Goal: Check status

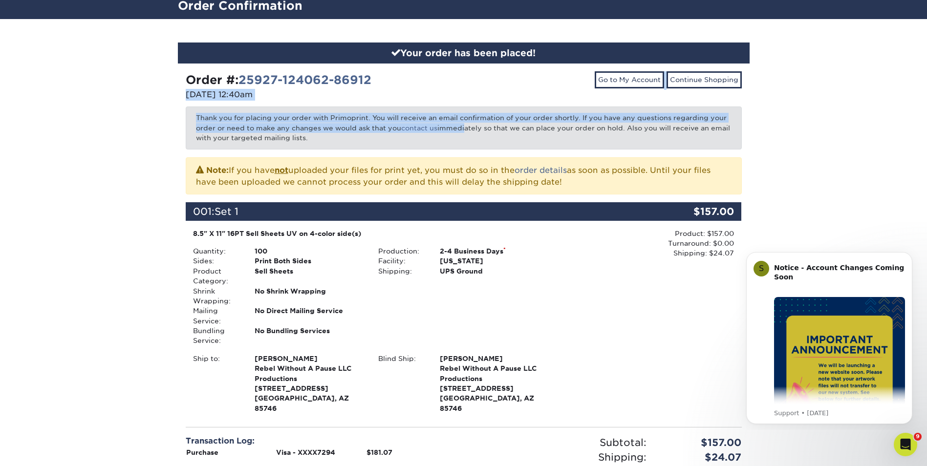
drag, startPoint x: 374, startPoint y: 76, endPoint x: 464, endPoint y: 126, distance: 102.5
click at [464, 126] on div "Order #: 25927-124062-86912 [DATE] 12:40am Go to My Account Continue Shopping T…" at bounding box center [464, 317] width 556 height 493
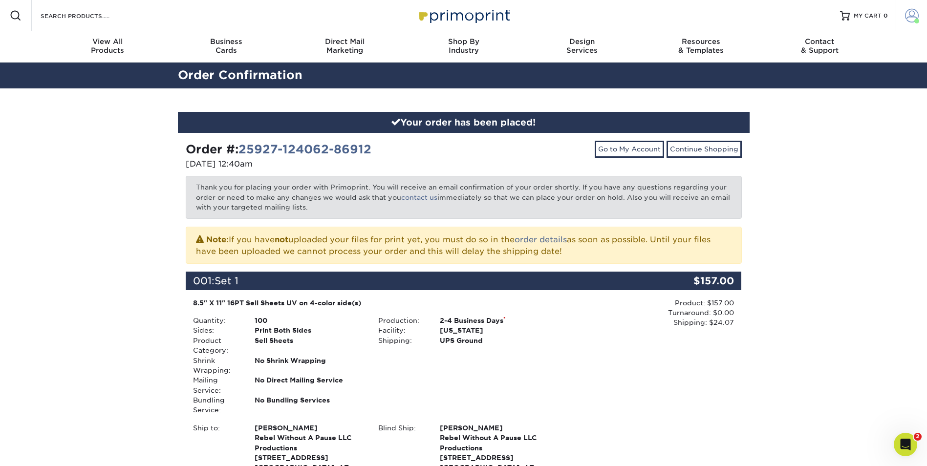
click at [914, 15] on span at bounding box center [912, 16] width 14 height 14
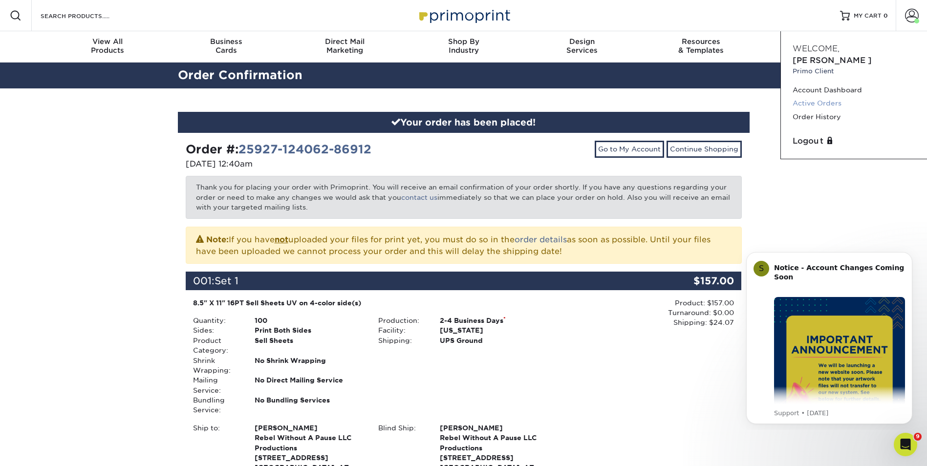
click at [808, 97] on link "Active Orders" at bounding box center [853, 103] width 123 height 13
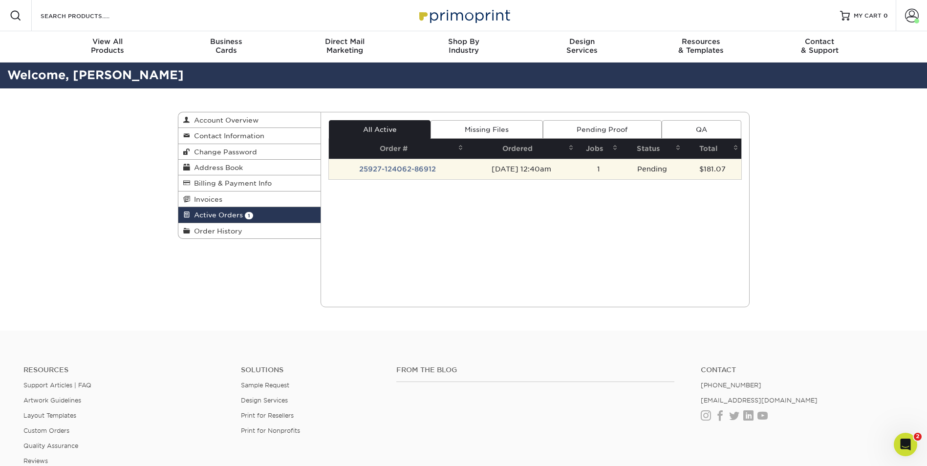
click at [651, 167] on td "Pending" at bounding box center [651, 169] width 63 height 21
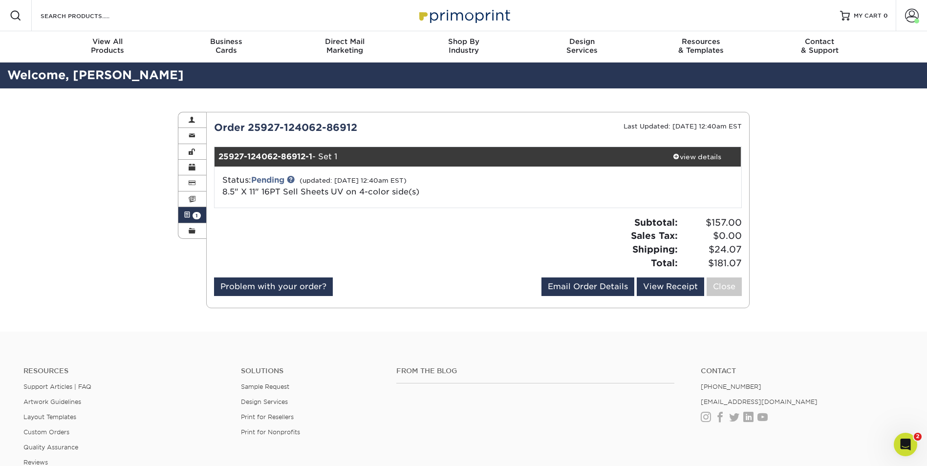
click at [651, 167] on div "Status: Pending (updated: 09/27/2025 12:40am EST) 8.5" X 11" 16PT Sell Sheets U…" at bounding box center [477, 187] width 541 height 41
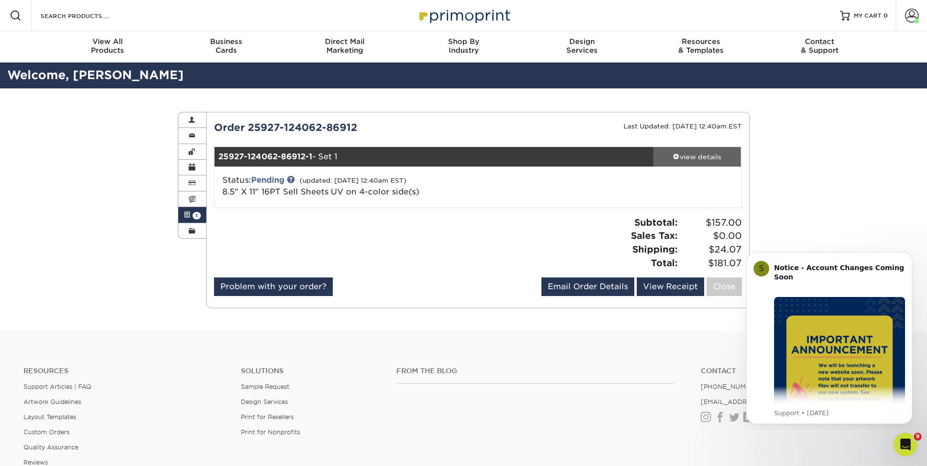
click at [710, 156] on div "view details" at bounding box center [697, 157] width 88 height 10
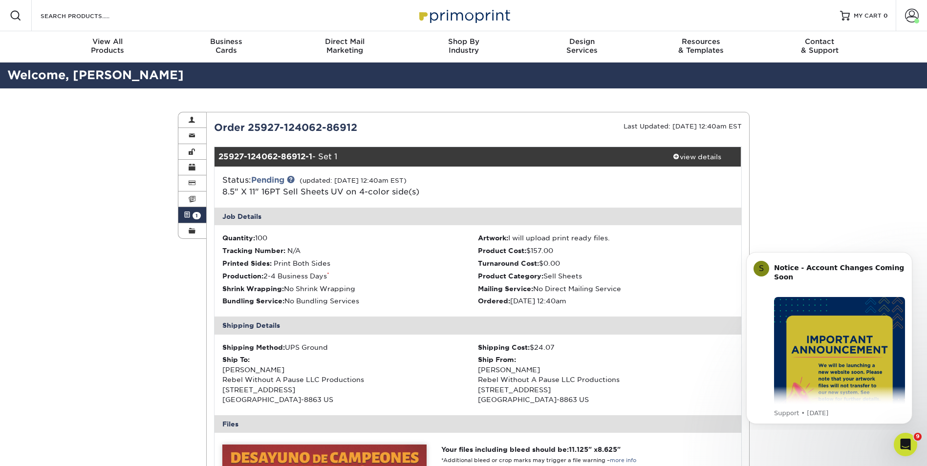
drag, startPoint x: 555, startPoint y: 307, endPoint x: 554, endPoint y: 223, distance: 84.5
click at [680, 259] on li "Turnaround Cost: $0.00" at bounding box center [605, 263] width 255 height 10
click at [915, 14] on span at bounding box center [912, 16] width 14 height 14
